Goal: Transaction & Acquisition: Book appointment/travel/reservation

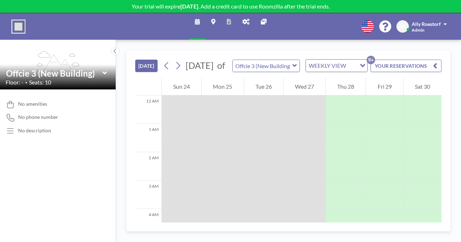
scroll to position [300, 0]
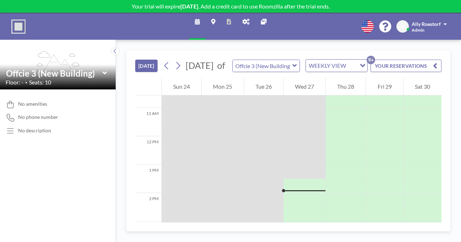
click at [17, 23] on img at bounding box center [18, 27] width 14 height 14
click at [15, 23] on img at bounding box center [18, 27] width 14 height 14
click at [102, 72] on icon at bounding box center [104, 73] width 4 height 3
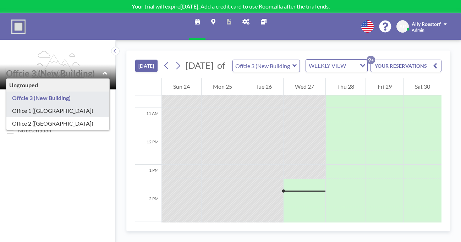
type input "Office 1 ([GEOGRAPHIC_DATA])"
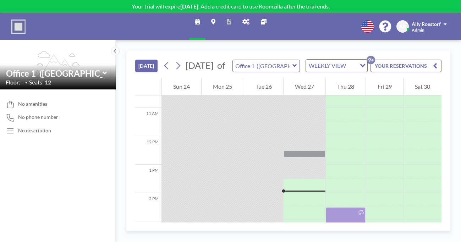
click at [306, 60] on div "WEEKLY VIEW Loading..." at bounding box center [336, 66] width 61 height 12
click at [284, 67] on li "DAILY VIEW" at bounding box center [298, 66] width 56 height 10
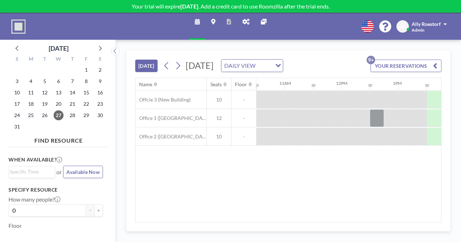
scroll to position [0, 600]
click at [173, 60] on button at bounding box center [178, 65] width 11 height 11
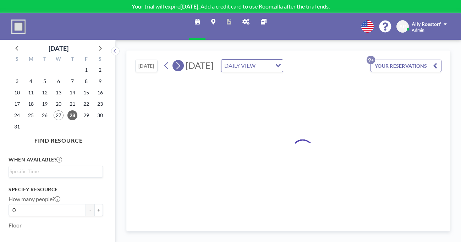
click at [173, 60] on button at bounding box center [178, 65] width 11 height 11
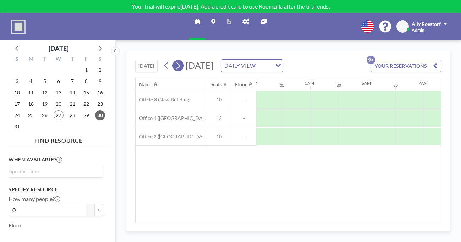
scroll to position [0, 325]
click at [173, 60] on button at bounding box center [178, 65] width 11 height 11
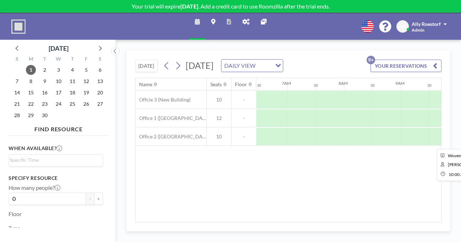
scroll to position [0, 373]
click at [175, 60] on icon at bounding box center [178, 65] width 7 height 11
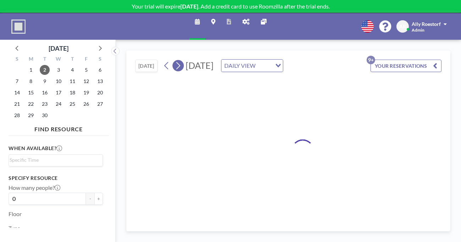
click at [175, 60] on icon at bounding box center [178, 65] width 7 height 11
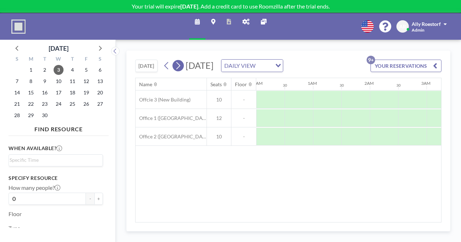
scroll to position [0, 0]
click at [175, 60] on icon at bounding box center [178, 65] width 7 height 11
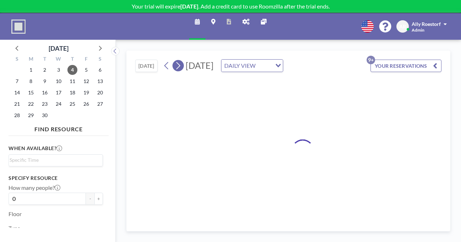
click at [175, 60] on icon at bounding box center [178, 65] width 7 height 11
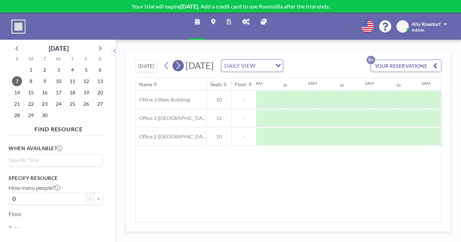
click at [175, 60] on icon at bounding box center [178, 65] width 7 height 11
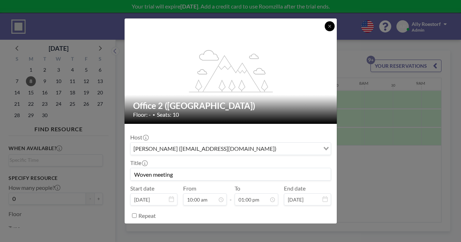
click at [328, 28] on icon at bounding box center [330, 26] width 4 height 4
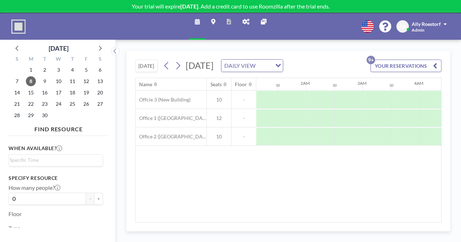
scroll to position [0, 0]
click at [163, 60] on icon at bounding box center [166, 65] width 7 height 11
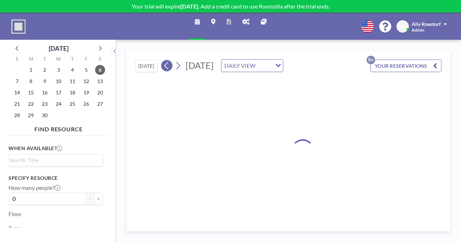
click at [163, 60] on icon at bounding box center [166, 65] width 7 height 11
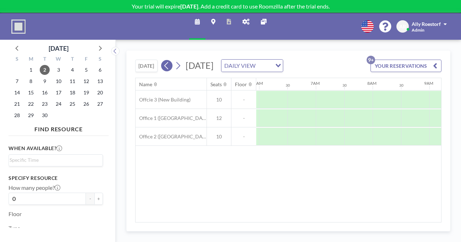
click at [163, 60] on icon at bounding box center [166, 65] width 7 height 11
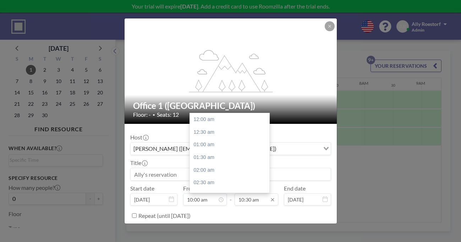
scroll to position [238, 0]
click at [250, 194] on input "10:30 am" at bounding box center [257, 200] width 44 height 12
click at [230, 204] on div "01:00 pm" at bounding box center [230, 210] width 80 height 13
type input "01:00 pm"
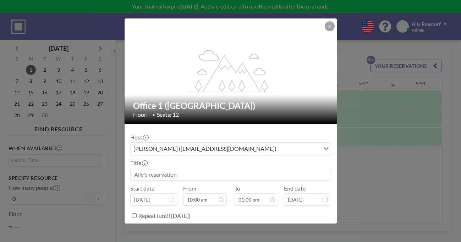
click at [194, 168] on input at bounding box center [231, 174] width 200 height 12
type input "Project54 Mtg."
click at [137, 213] on input "Repeat (until [DATE])" at bounding box center [134, 215] width 5 height 5
checkbox input "true"
click at [159, 225] on div "every day" at bounding box center [225, 230] width 189 height 11
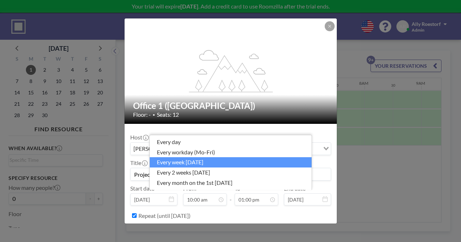
click at [164, 168] on li "every week [DATE]" at bounding box center [231, 162] width 162 height 10
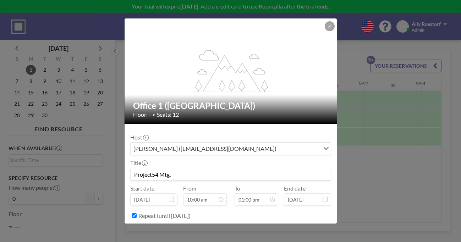
click at [289, 144] on input "Search for option" at bounding box center [299, 148] width 40 height 9
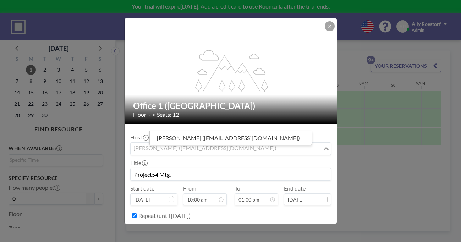
click at [289, 144] on input "Search for option" at bounding box center [226, 148] width 191 height 9
click at [324, 147] on icon "Search for option" at bounding box center [326, 149] width 5 height 4
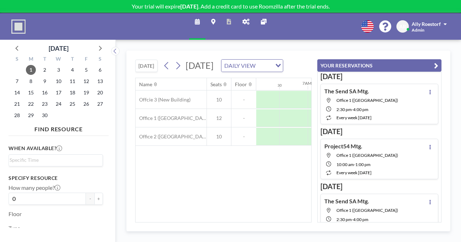
click at [266, 162] on div "Name Seats Floor 12AM 30 1AM 30 2AM 30 3AM 30 4AM 30 5AM 30 6AM 30 7AM 30 8AM 3…" at bounding box center [224, 150] width 176 height 144
click at [176, 62] on icon at bounding box center [178, 65] width 4 height 7
click at [163, 60] on icon at bounding box center [166, 65] width 7 height 11
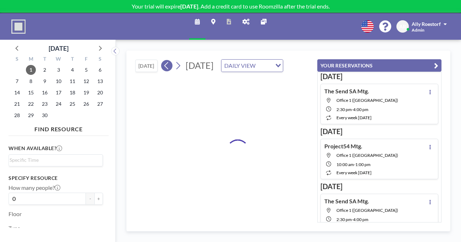
click at [163, 60] on icon at bounding box center [166, 65] width 7 height 11
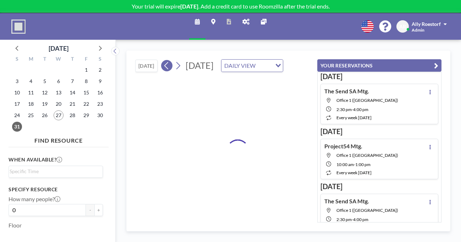
click at [163, 60] on icon at bounding box center [166, 65] width 7 height 11
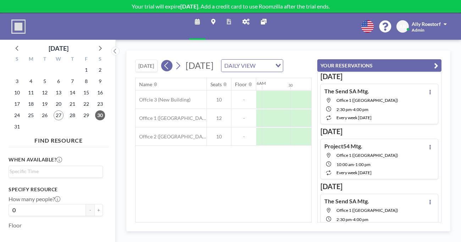
click at [163, 60] on icon at bounding box center [166, 65] width 7 height 11
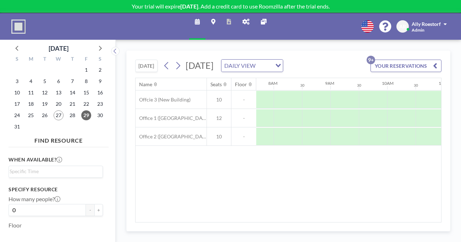
scroll to position [0, 442]
click at [439, 128] on div at bounding box center [453, 137] width 28 height 18
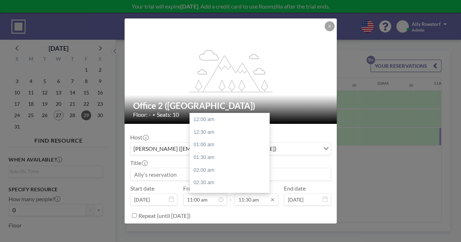
scroll to position [261, 0]
click at [248, 194] on input "11:30 am" at bounding box center [257, 200] width 44 height 12
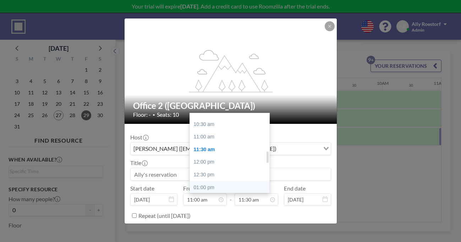
click at [233, 181] on div "01:00 pm" at bounding box center [230, 187] width 80 height 13
type input "01:00 pm"
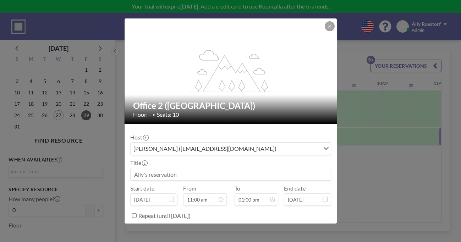
click at [197, 168] on input at bounding box center [231, 174] width 200 height 12
type input "Project54 Mtg."
click at [137, 213] on input "Repeat (until [DATE])" at bounding box center [134, 215] width 5 height 5
checkbox input "true"
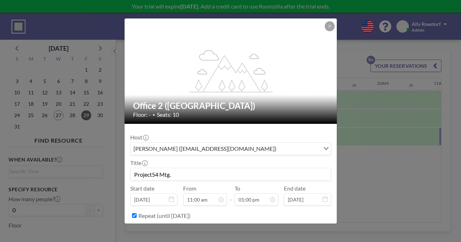
click at [168, 225] on div "every day" at bounding box center [225, 230] width 189 height 11
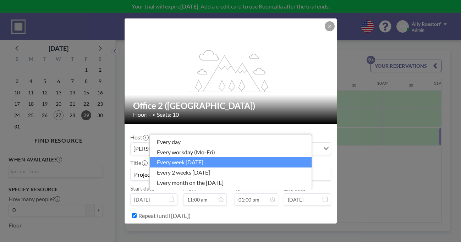
click at [174, 168] on li "every week [DATE]" at bounding box center [231, 162] width 162 height 10
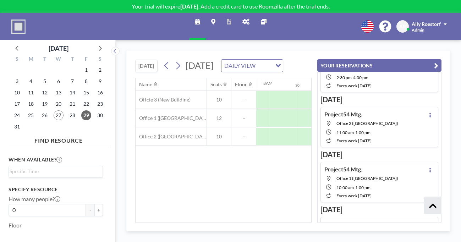
scroll to position [752, 0]
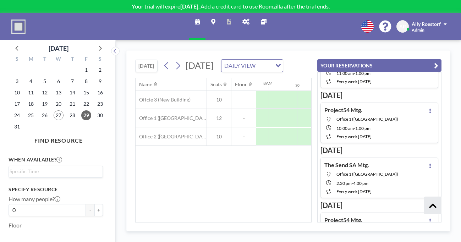
click at [289, 166] on div "Name Seats Floor 12AM 30 1AM 30 2AM 30 3AM 30 4AM 30 5AM 30 6AM 30 7AM 30 8AM 3…" at bounding box center [224, 150] width 176 height 144
click at [279, 173] on div "Name Seats Floor 12AM 30 1AM 30 2AM 30 3AM 30 4AM 30 5AM 30 6AM 30 7AM 30 8AM 3…" at bounding box center [224, 150] width 176 height 144
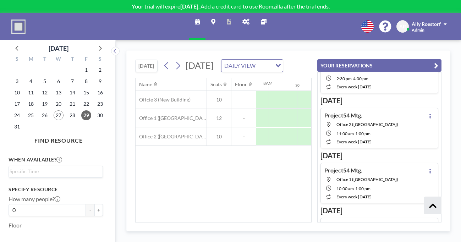
scroll to position [0, 0]
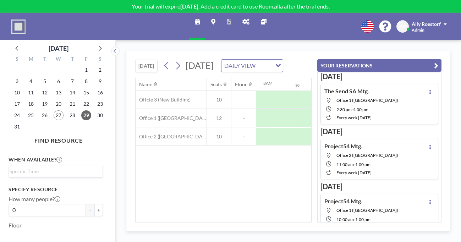
click at [312, 51] on div "[DATE] [DATE] DAILY VIEW Loading..." at bounding box center [223, 64] width 176 height 27
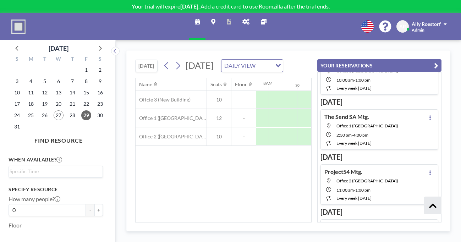
scroll to position [1647, 0]
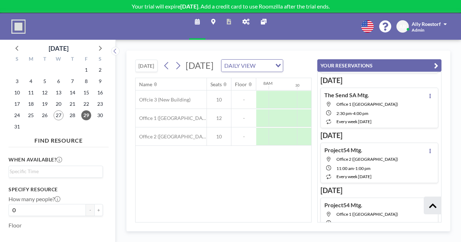
click at [425, 27] on span "Admin" at bounding box center [418, 29] width 13 height 5
click at [433, 21] on span "Ally Roestorf" at bounding box center [426, 24] width 29 height 6
click at [406, 23] on span "AR" at bounding box center [403, 26] width 7 height 6
click at [16, 22] on img at bounding box center [18, 27] width 14 height 14
click at [245, 19] on icon at bounding box center [246, 22] width 7 height 6
